Goal: Task Accomplishment & Management: Complete application form

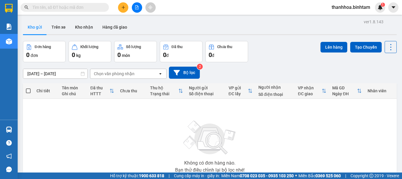
click at [123, 8] on icon "plus" at bounding box center [123, 7] width 4 height 4
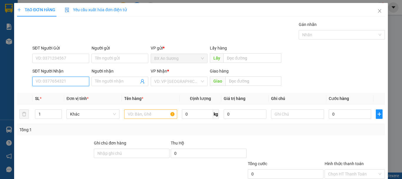
click at [65, 78] on input "SĐT Người Nhận" at bounding box center [60, 81] width 57 height 9
type input "0945258933"
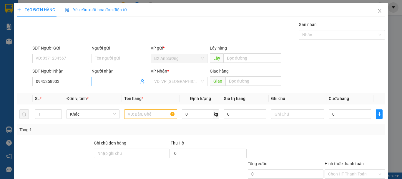
click at [100, 80] on input "Người nhận" at bounding box center [117, 81] width 44 height 6
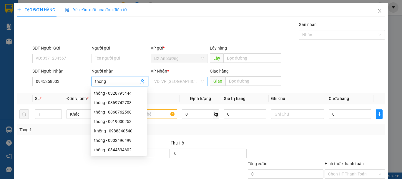
type input "thông"
click at [197, 79] on input "search" at bounding box center [177, 81] width 46 height 9
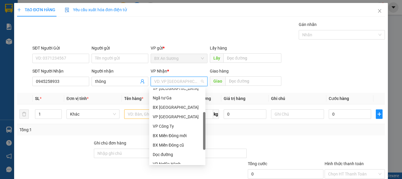
scroll to position [19, 0]
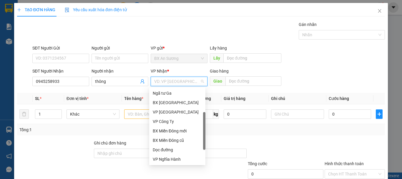
drag, startPoint x: 204, startPoint y: 115, endPoint x: 202, endPoint y: 169, distance: 53.0
click at [202, 169] on body "Kết quả tìm kiếm ( 0 ) Bộ lọc No Data thanhhoa.binhtam 1 Báo cáo Báo cáo dòng t…" at bounding box center [201, 89] width 402 height 179
click at [168, 148] on div "Dọc đường" at bounding box center [177, 149] width 49 height 6
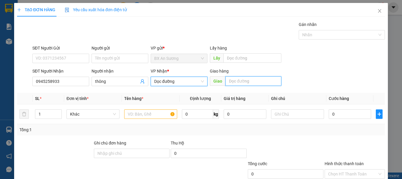
click at [257, 80] on input "text" at bounding box center [254, 80] width 56 height 9
type input "cây xăng hành thiện"
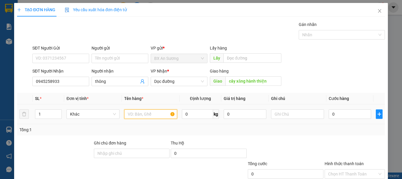
click at [139, 116] on input "text" at bounding box center [150, 113] width 53 height 9
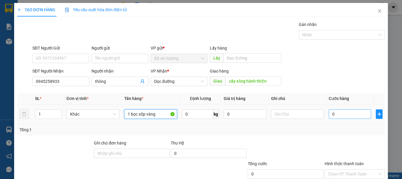
type input "1 bọc xốp vàng"
click at [338, 111] on input "0" at bounding box center [350, 113] width 42 height 9
type input "7"
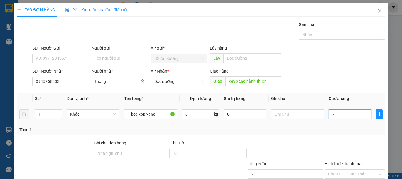
type input "70"
type input "700"
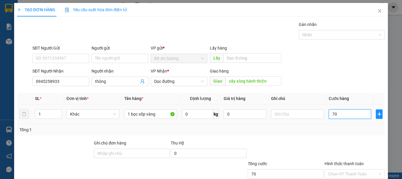
type input "700"
type input "7.000"
type input "70.000"
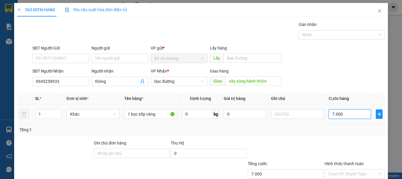
type input "70.000"
click at [297, 150] on div at bounding box center [285, 150] width 77 height 21
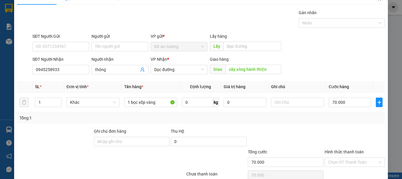
scroll to position [39, 0]
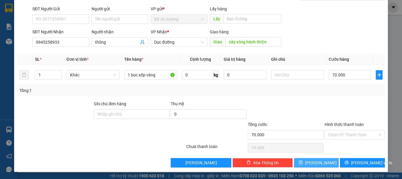
click at [310, 160] on button "Lưu" at bounding box center [316, 162] width 45 height 9
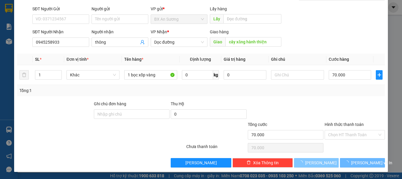
type input "0"
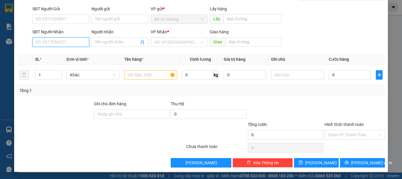
click at [67, 39] on input "SĐT Người Nhận" at bounding box center [60, 41] width 57 height 9
type input "0986804879"
click at [103, 42] on input "Người nhận" at bounding box center [117, 42] width 44 height 6
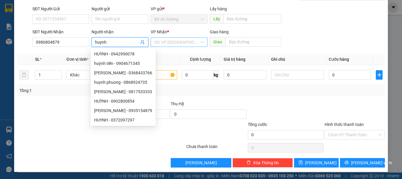
click at [198, 40] on div "VD: VP Sài Gòn" at bounding box center [179, 41] width 57 height 9
type input "huynh"
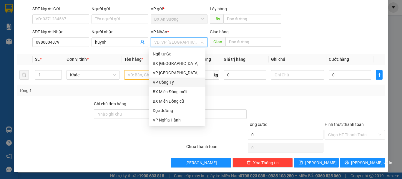
click at [175, 83] on div "VP Công Ty" at bounding box center [177, 82] width 49 height 6
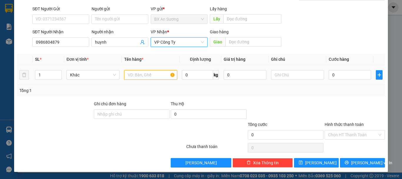
click at [150, 73] on input "text" at bounding box center [150, 74] width 53 height 9
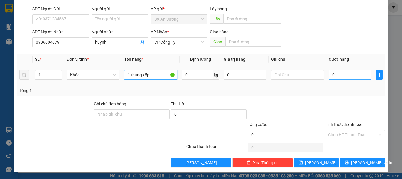
type input "1 thung xốp"
click at [335, 72] on input "0" at bounding box center [350, 74] width 42 height 9
type input "1"
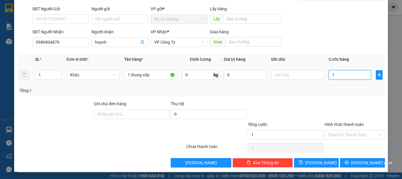
type input "10"
type input "100"
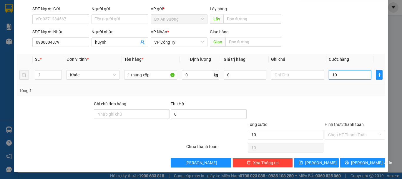
type input "100"
type input "1.000"
type input "10.000"
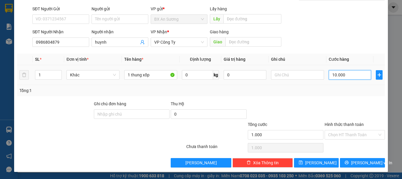
type input "10.000"
type input "100.000"
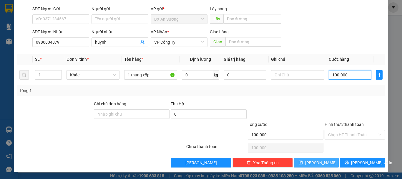
type input "100.000"
click at [312, 161] on button "Lưu" at bounding box center [316, 162] width 45 height 9
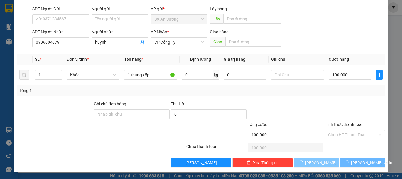
type input "0"
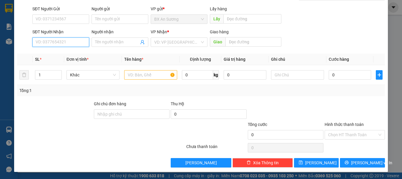
click at [55, 40] on input "SĐT Người Nhận" at bounding box center [60, 41] width 57 height 9
type input "0903679567"
click at [99, 41] on input "Người nhận" at bounding box center [117, 42] width 44 height 6
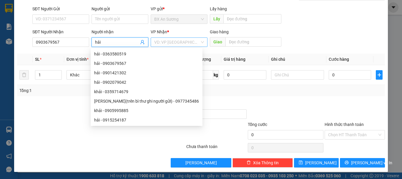
type input "hải"
click at [198, 43] on input "search" at bounding box center [177, 42] width 46 height 9
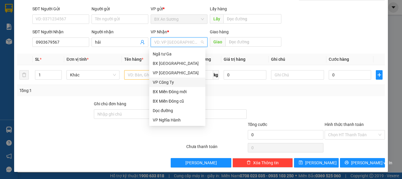
click at [184, 83] on div "VP Công Ty" at bounding box center [177, 82] width 49 height 6
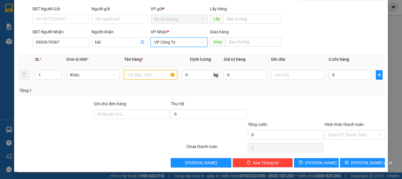
click at [138, 70] on input "text" at bounding box center [150, 74] width 53 height 9
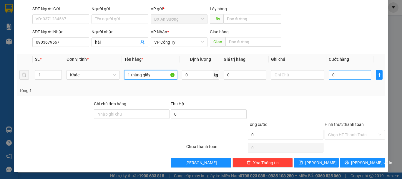
type input "1 thùng giấy"
click at [333, 73] on input "0" at bounding box center [350, 74] width 42 height 9
type input "6"
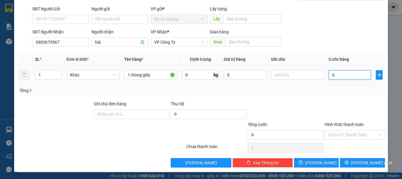
type input "60"
type input "600"
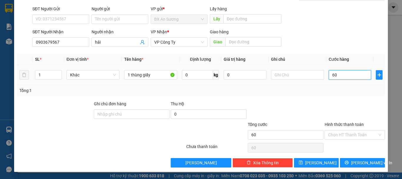
type input "600"
type input "6.000"
type input "60.000"
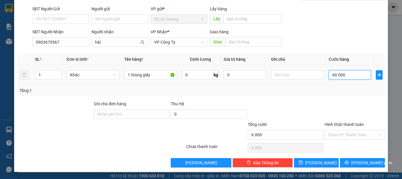
type input "60.000"
click at [316, 161] on span "Lưu" at bounding box center [321, 162] width 32 height 6
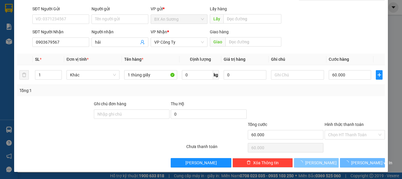
type input "0"
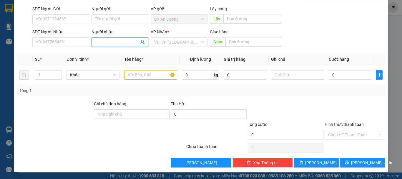
click at [113, 42] on input "Người nhận" at bounding box center [117, 42] width 44 height 6
type input "vương"
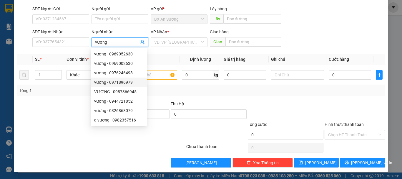
click at [119, 81] on div "vương - 0971896979" at bounding box center [118, 82] width 49 height 6
type input "0971896979"
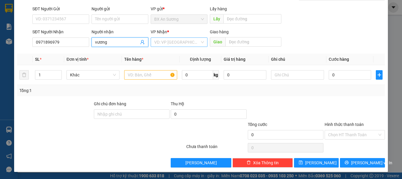
click at [198, 39] on div "VD: VP Sài Gòn" at bounding box center [179, 41] width 57 height 9
type input "vương"
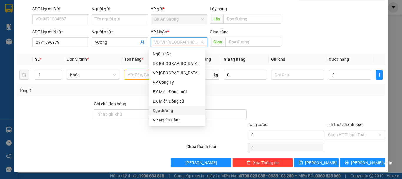
click at [174, 110] on div "Dọc đường" at bounding box center [177, 110] width 49 height 6
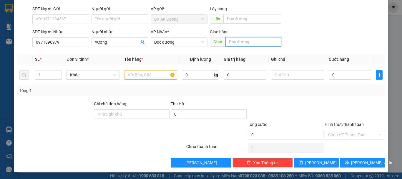
click at [257, 42] on input "text" at bounding box center [254, 41] width 56 height 9
type input "cay xang thach tru"
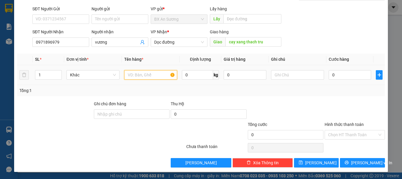
click at [146, 73] on input "text" at bounding box center [150, 74] width 53 height 9
type input "2 thung xốp"
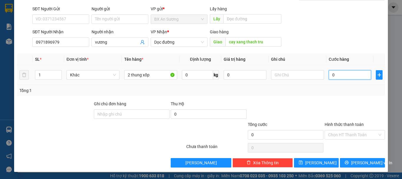
click at [342, 75] on input "0" at bounding box center [350, 74] width 42 height 9
type input "2"
type input "20"
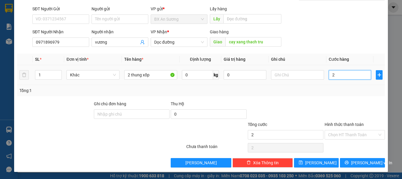
type input "20"
type input "200"
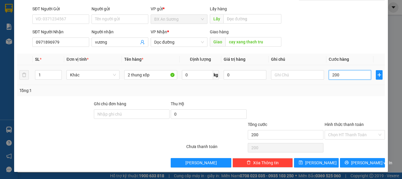
type input "2.000"
type input "20.000"
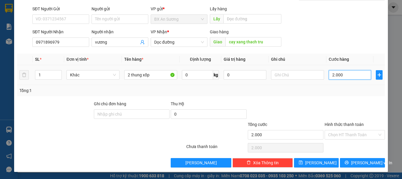
type input "20.000"
type input "200.000"
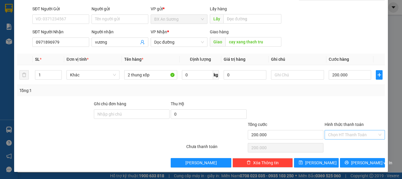
click at [354, 135] on input "Hình thức thanh toán" at bounding box center [352, 134] width 49 height 9
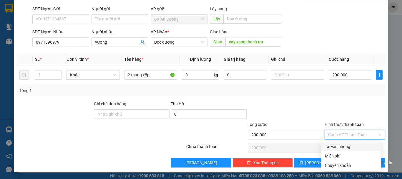
click at [352, 146] on div "Tại văn phòng" at bounding box center [351, 146] width 53 height 6
type input "0"
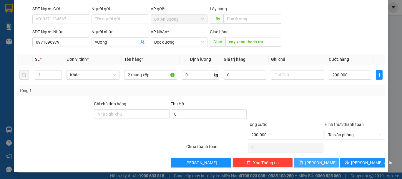
click at [314, 164] on span "Lưu" at bounding box center [321, 162] width 32 height 6
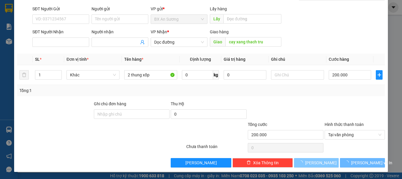
type input "0"
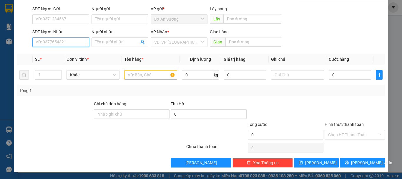
click at [64, 43] on input "SĐT Người Nhận" at bounding box center [60, 41] width 57 height 9
type input "0988196462"
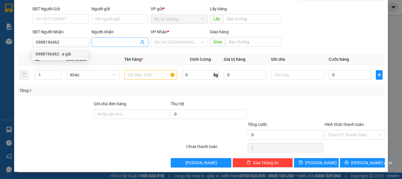
click at [102, 42] on input "Người nhận" at bounding box center [117, 42] width 44 height 6
click at [199, 42] on div "VD: VP Sài Gòn" at bounding box center [179, 41] width 57 height 9
type input "sơn đông thịnh"
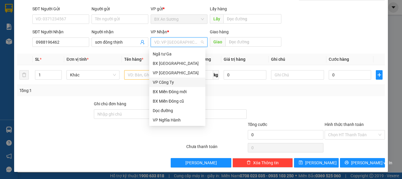
click at [176, 82] on div "VP Công Ty" at bounding box center [177, 82] width 49 height 6
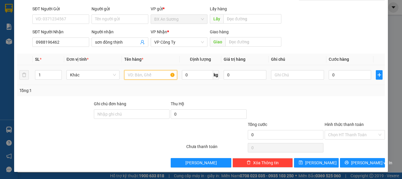
click at [158, 74] on input "text" at bounding box center [150, 74] width 53 height 9
type input "3 thùng giấy"
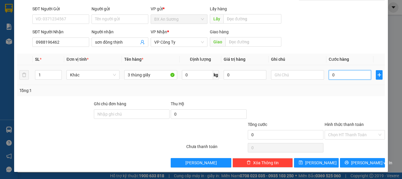
click at [333, 73] on input "0" at bounding box center [350, 74] width 42 height 9
type input "1"
type input "16"
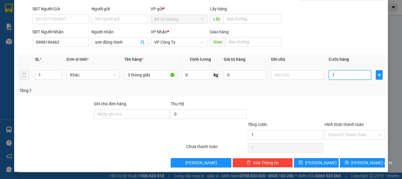
type input "16"
type input "160"
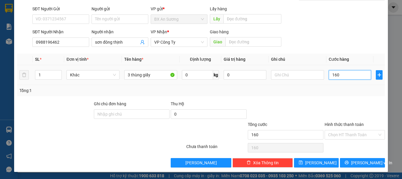
type input "1.600"
type input "16.000"
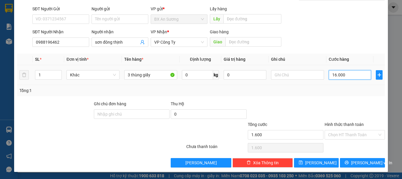
type input "16.000"
type input "160.000"
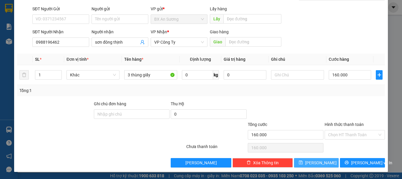
click at [323, 159] on button "Lưu" at bounding box center [316, 162] width 45 height 9
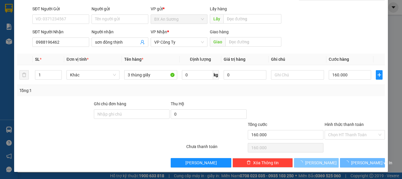
type input "0"
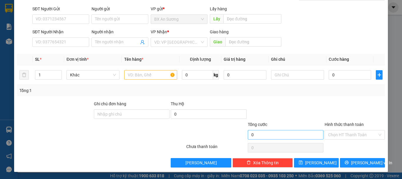
click at [277, 139] on div "Transit Pickup Surcharge Ids Transit Deliver Surcharge Ids Transit Deliver Surc…" at bounding box center [201, 74] width 368 height 185
click at [277, 139] on input "0" at bounding box center [286, 134] width 76 height 9
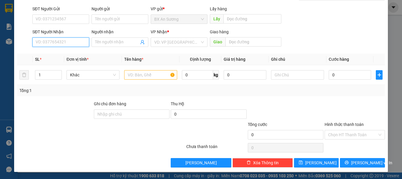
click at [65, 41] on input "SĐT Người Nhận" at bounding box center [60, 41] width 57 height 9
type input "0976174717"
click at [79, 55] on div "0976174717 - vuong" at bounding box center [65, 54] width 58 height 6
type input "vuong"
type input "40.000"
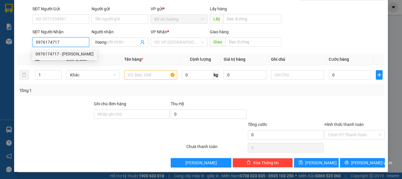
type input "40.000"
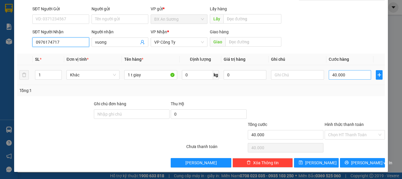
type input "0976174717"
click at [341, 75] on input "40.000" at bounding box center [350, 74] width 42 height 9
type input "0"
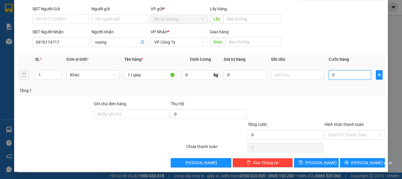
type input "7"
type input "07"
type input "70"
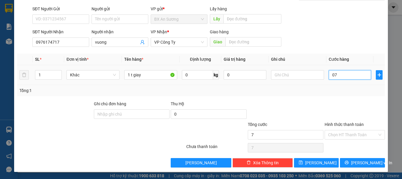
type input "070"
type input "700"
type input "0.700"
type input "7.000"
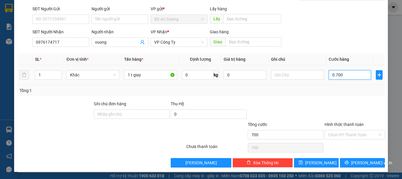
type input "7.000"
type input "070.000"
type input "70.000"
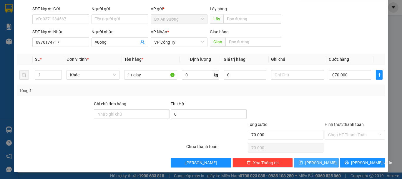
type input "70.000"
click at [327, 161] on button "Lưu" at bounding box center [316, 162] width 45 height 9
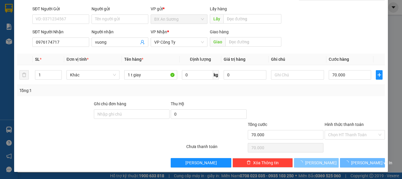
type input "0"
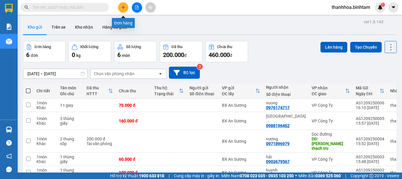
click at [121, 6] on button at bounding box center [123, 7] width 10 height 10
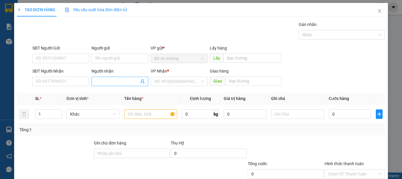
click at [105, 79] on input "Người nhận" at bounding box center [117, 81] width 44 height 6
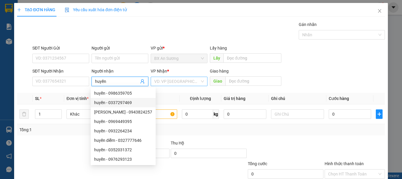
type input "huyền"
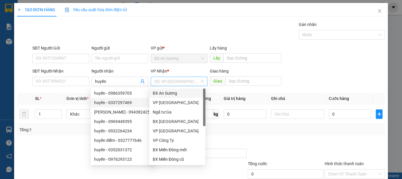
click at [195, 81] on input "search" at bounding box center [177, 81] width 46 height 9
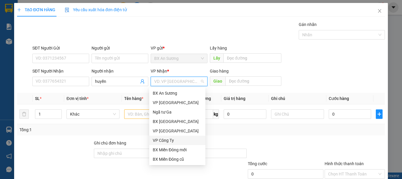
click at [172, 138] on div "VP Công Ty" at bounding box center [177, 140] width 49 height 6
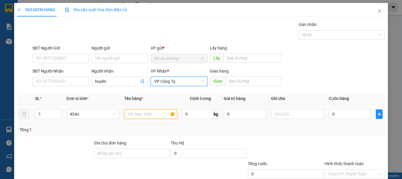
click at [161, 113] on input "text" at bounding box center [150, 113] width 53 height 9
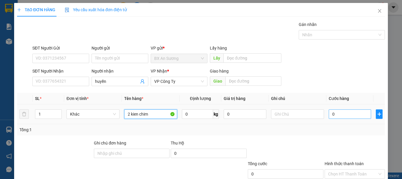
type input "2 kien chim"
click at [336, 114] on input "0" at bounding box center [350, 113] width 42 height 9
type input "2"
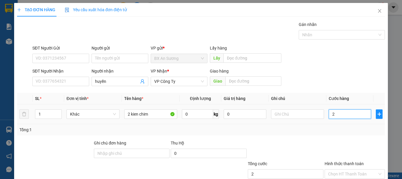
type input "20"
type input "200"
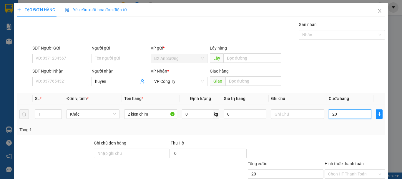
type input "200"
type input "2.000"
type input "20.000"
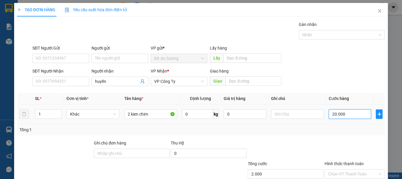
type input "20.000"
type input "200.000"
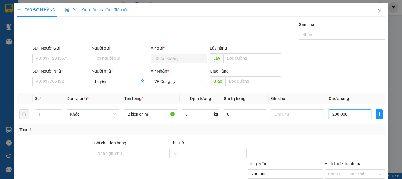
type input "200.000"
click at [305, 167] on div "Tổng cước" at bounding box center [286, 164] width 76 height 9
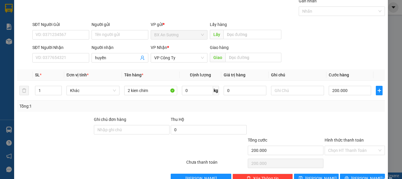
scroll to position [35, 0]
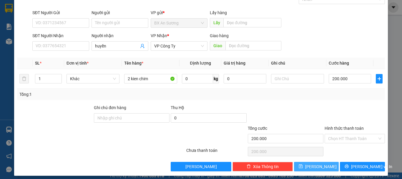
click at [305, 167] on button "Lưu" at bounding box center [316, 166] width 45 height 9
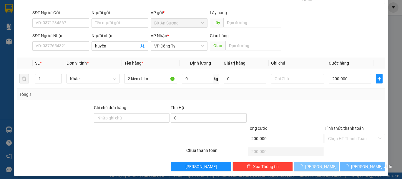
type input "0"
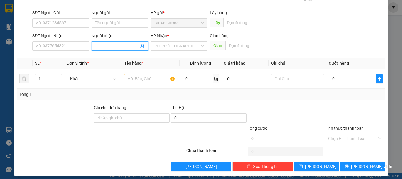
click at [108, 43] on input "Người nhận" at bounding box center [117, 46] width 44 height 6
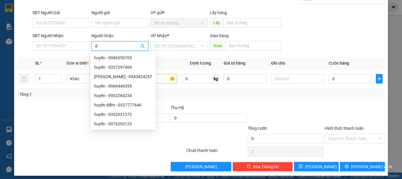
type input "d"
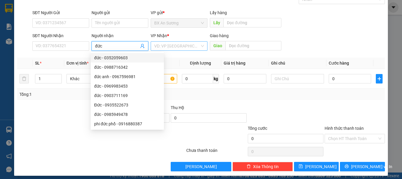
click at [200, 47] on div "VD: VP Sài Gòn" at bounding box center [179, 45] width 57 height 9
type input "đức"
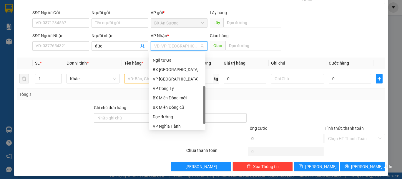
scroll to position [19, 0]
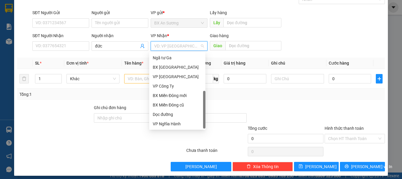
drag, startPoint x: 204, startPoint y: 83, endPoint x: 203, endPoint y: 126, distance: 43.3
click at [203, 126] on div "BX An Sương VP Tân Bình Ngã tư Ga BX Quảng Ngãi VP Hà Nội VP Công Ty BX Miền Đô…" at bounding box center [177, 90] width 56 height 75
click at [173, 116] on div "Dọc đường" at bounding box center [177, 114] width 49 height 6
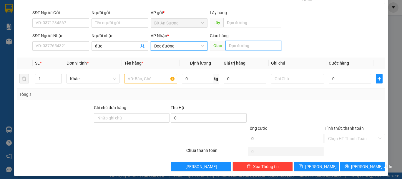
click at [247, 46] on input "text" at bounding box center [254, 45] width 56 height 9
type input "[PERSON_NAME]"
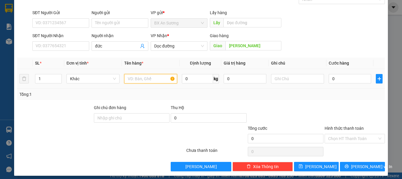
click at [154, 74] on input "text" at bounding box center [150, 78] width 53 height 9
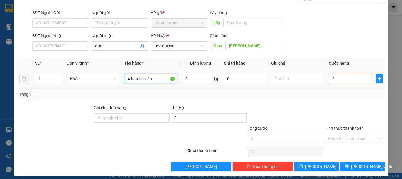
type input "4 bao bò viên"
click at [336, 79] on input "0" at bounding box center [350, 78] width 42 height 9
type input "4"
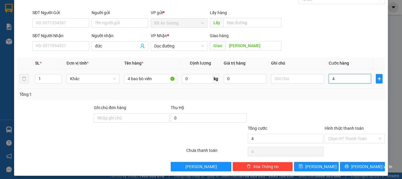
type input "40"
type input "400"
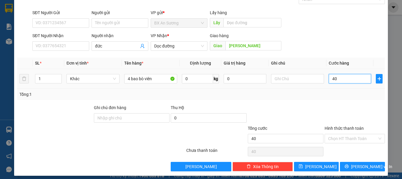
type input "400"
type input "4.000"
type input "40.000"
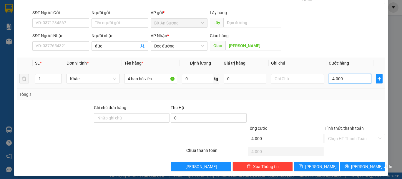
type input "40.000"
type input "400.000"
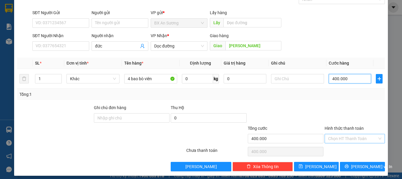
type input "400.000"
click at [344, 136] on input "Hình thức thanh toán" at bounding box center [352, 138] width 49 height 9
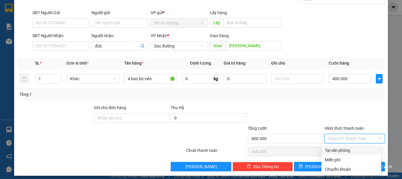
click at [338, 151] on div "Tại văn phòng" at bounding box center [351, 150] width 53 height 6
type input "0"
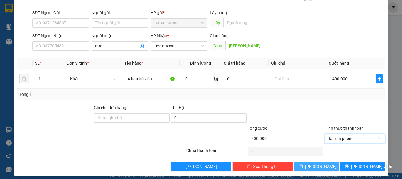
click at [331, 166] on button "Lưu" at bounding box center [316, 166] width 45 height 9
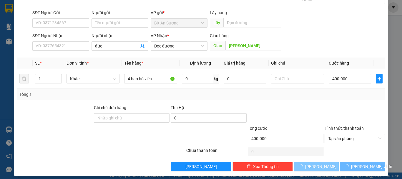
type input "0"
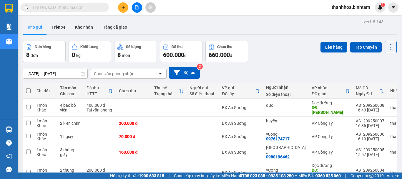
click at [28, 91] on span at bounding box center [28, 90] width 5 height 5
click at [28, 88] on input "checkbox" at bounding box center [28, 88] width 0 height 0
checkbox input "true"
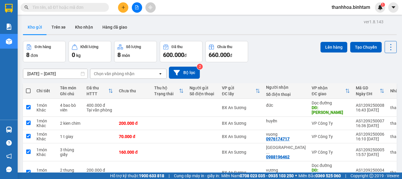
checkbox input "true"
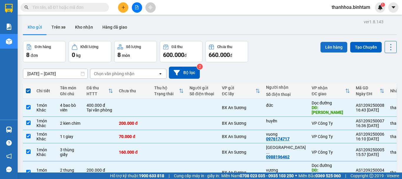
click at [331, 47] on button "Lên hàng" at bounding box center [334, 47] width 27 height 11
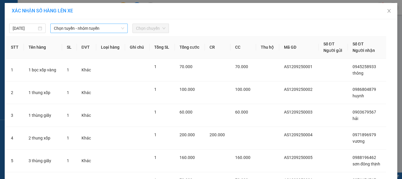
click at [121, 27] on icon "down" at bounding box center [123, 29] width 4 height 4
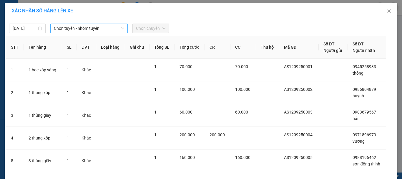
click at [115, 28] on span "Chọn tuyến - nhóm tuyến" at bounding box center [89, 28] width 70 height 9
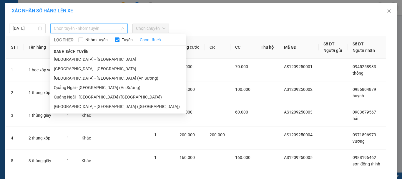
click at [115, 28] on span "Chọn tuyến - nhóm tuyến" at bounding box center [89, 28] width 70 height 9
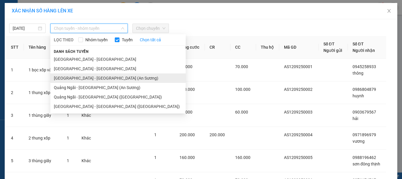
click at [111, 78] on li "[GEOGRAPHIC_DATA] - [GEOGRAPHIC_DATA] (An Sương)" at bounding box center [118, 77] width 136 height 9
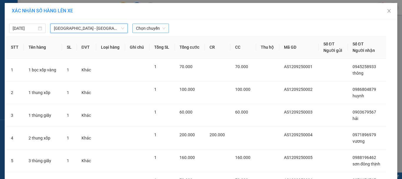
click at [161, 27] on span "Chọn chuyến" at bounding box center [150, 28] width 29 height 9
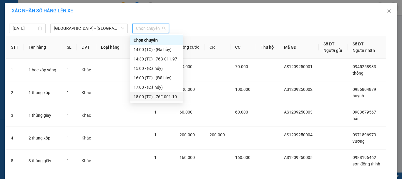
click at [171, 95] on div "18:00 (TC) - 76F-001.10" at bounding box center [157, 96] width 46 height 6
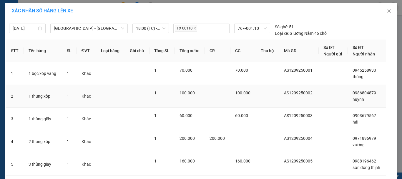
click at [207, 102] on td at bounding box center [218, 96] width 26 height 23
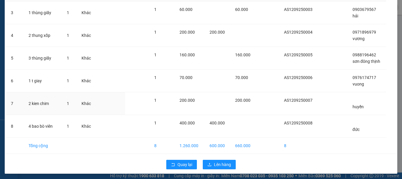
scroll to position [108, 0]
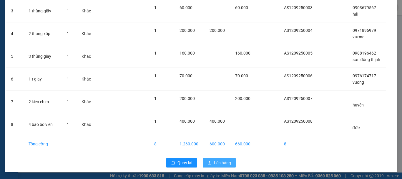
click at [213, 159] on button "Lên hàng" at bounding box center [219, 162] width 33 height 9
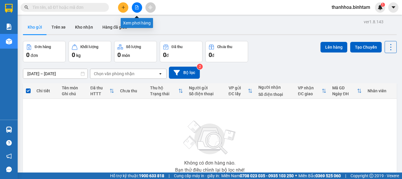
click at [136, 8] on icon "file-add" at bounding box center [137, 7] width 4 height 4
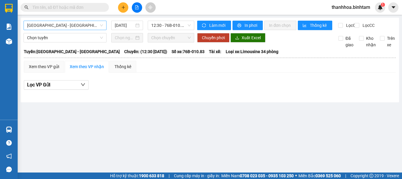
click at [101, 25] on span "[GEOGRAPHIC_DATA] - [GEOGRAPHIC_DATA]" at bounding box center [65, 25] width 76 height 9
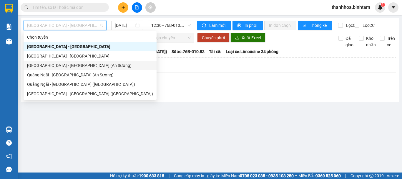
click at [87, 64] on div "[GEOGRAPHIC_DATA] - [GEOGRAPHIC_DATA] (An Sương)" at bounding box center [90, 65] width 126 height 6
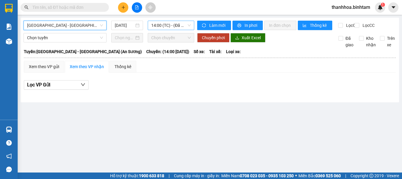
click at [190, 25] on span "14:00 (TC) - (Đã hủy)" at bounding box center [170, 25] width 39 height 9
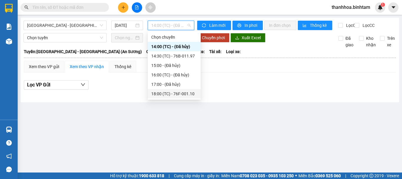
click at [186, 92] on div "18:00 (TC) - 76F-001.10" at bounding box center [174, 93] width 46 height 6
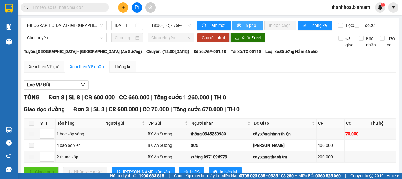
click at [249, 26] on span "In phơi" at bounding box center [252, 25] width 14 height 6
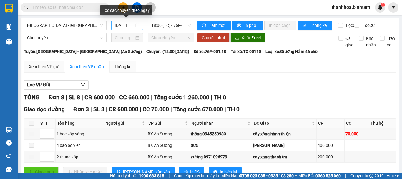
click at [126, 25] on input "[DATE]" at bounding box center [124, 25] width 19 height 6
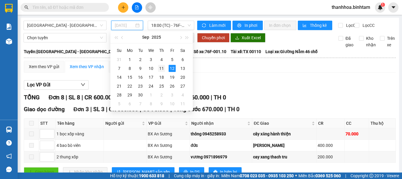
click at [163, 68] on div "11" at bounding box center [161, 68] width 7 height 7
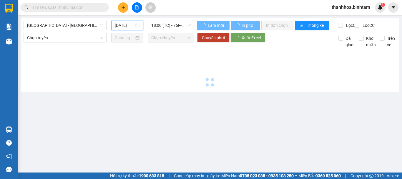
type input "[DATE]"
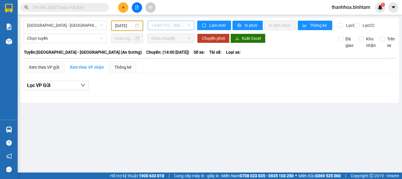
click at [189, 28] on span "14:00 (TC) - (Đã hủy)" at bounding box center [170, 25] width 39 height 9
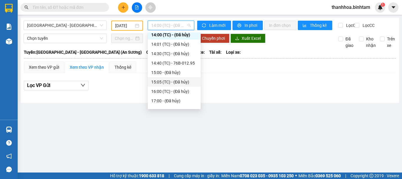
scroll to position [19, 0]
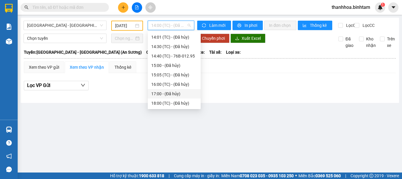
click at [178, 95] on div "17:00 - (Đã hủy)" at bounding box center [174, 93] width 46 height 6
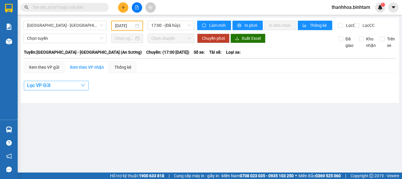
click at [82, 87] on icon "down" at bounding box center [83, 85] width 5 height 5
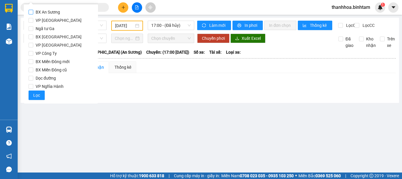
click at [31, 10] on input "BX An Sương" at bounding box center [31, 12] width 5 height 5
checkbox input "true"
click at [185, 97] on div "Lọc VP Gửi" at bounding box center [210, 87] width 372 height 19
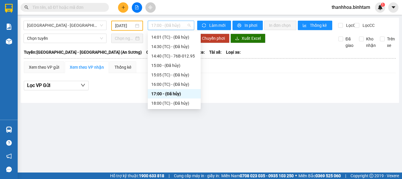
click at [188, 26] on span "17:00 - (Đã hủy)" at bounding box center [170, 25] width 39 height 9
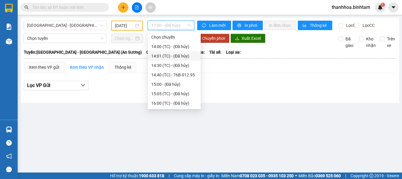
scroll to position [19, 0]
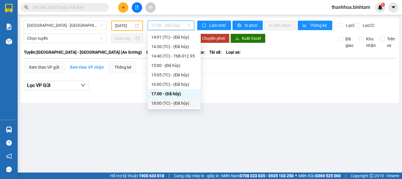
click at [183, 103] on div "18:00 (TC) - (Đã hủy)" at bounding box center [174, 103] width 46 height 6
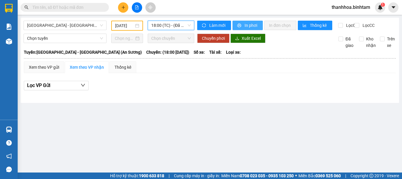
click at [245, 27] on span "In phơi" at bounding box center [252, 25] width 14 height 6
click at [87, 112] on main "[GEOGRAPHIC_DATA] - [GEOGRAPHIC_DATA] (An Sương) [DATE] 18:00 (TC) - (Đã hủy) L…" at bounding box center [201, 86] width 402 height 172
